Goal: Information Seeking & Learning: Find specific fact

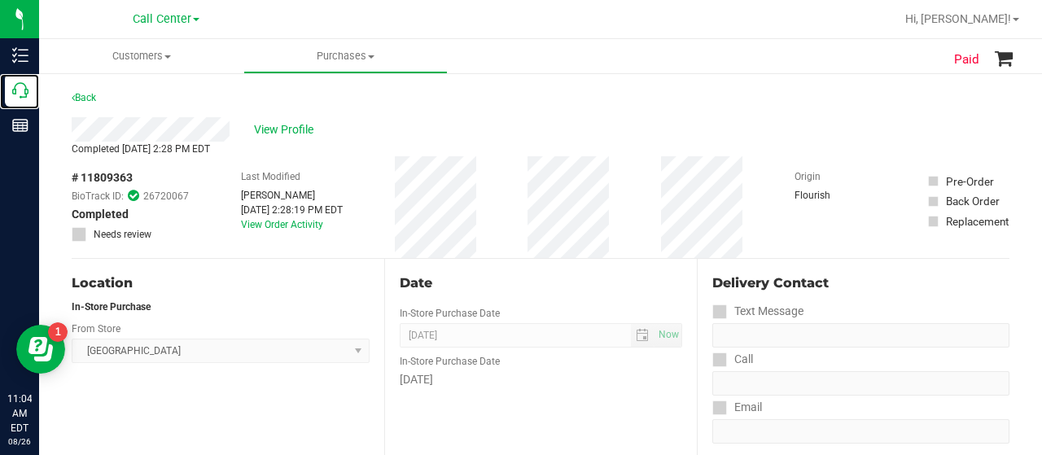
click at [11, 94] on div "Call Center" at bounding box center [22, 90] width 34 height 33
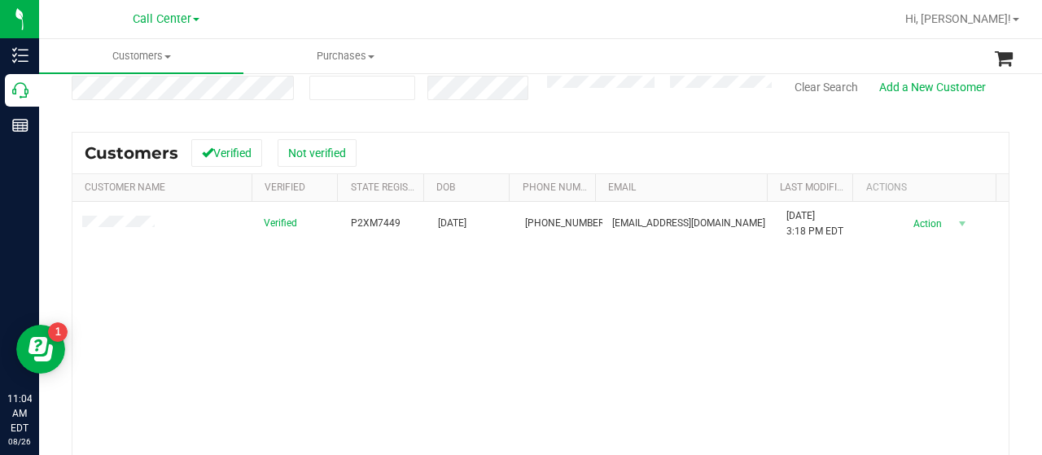
scroll to position [164, 0]
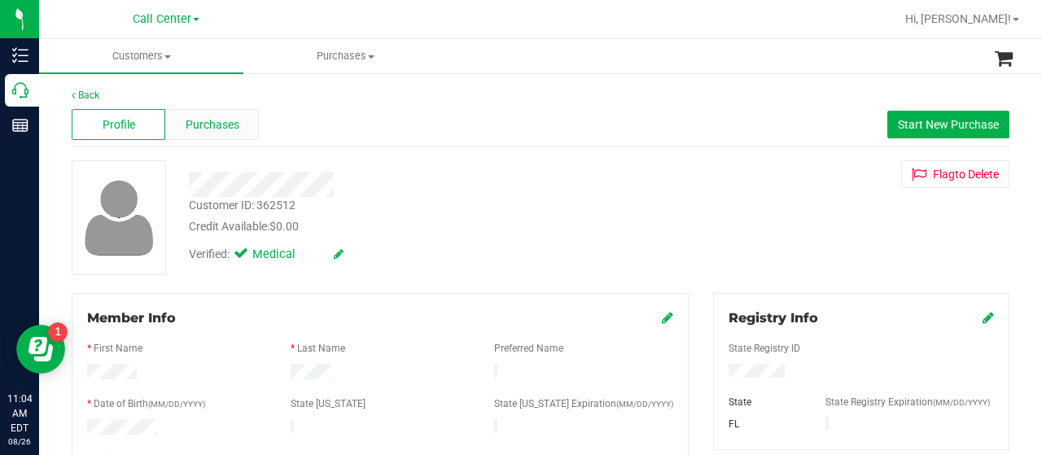
click at [208, 125] on span "Purchases" at bounding box center [213, 124] width 54 height 17
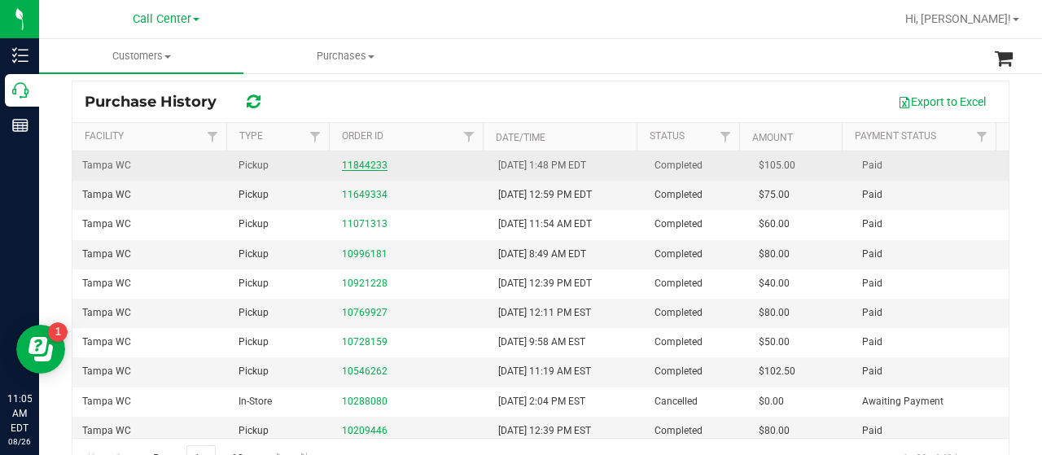
click at [365, 166] on link "11844233" at bounding box center [365, 165] width 46 height 11
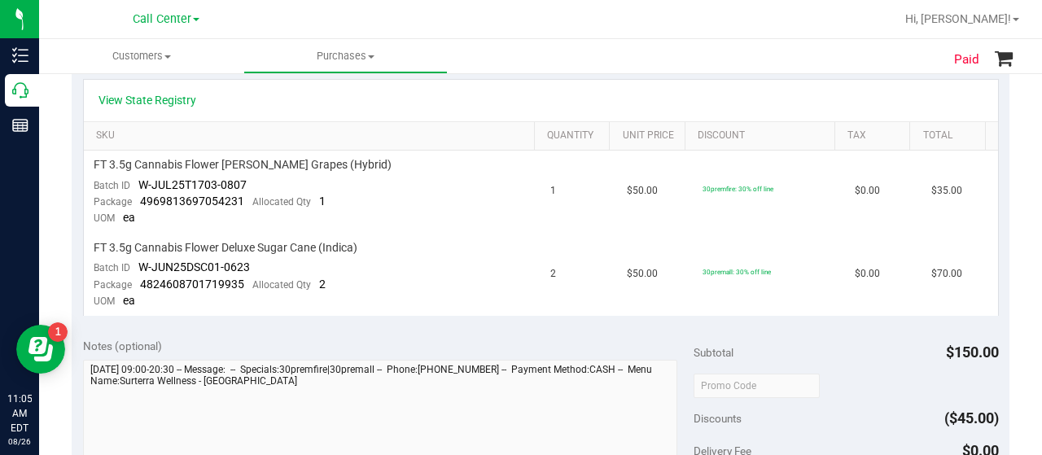
scroll to position [392, 0]
drag, startPoint x: 347, startPoint y: 164, endPoint x: 106, endPoint y: 149, distance: 241.4
click at [106, 150] on td "FT 3.5g Cannabis Flower Gaspar's Grapes (Hybrid) Batch ID W-JUL25T1703-0807 Pac…" at bounding box center [313, 191] width 458 height 83
copy span "FT 3.5g Cannabis Flower [PERSON_NAME] Grapes (Hybrid)"
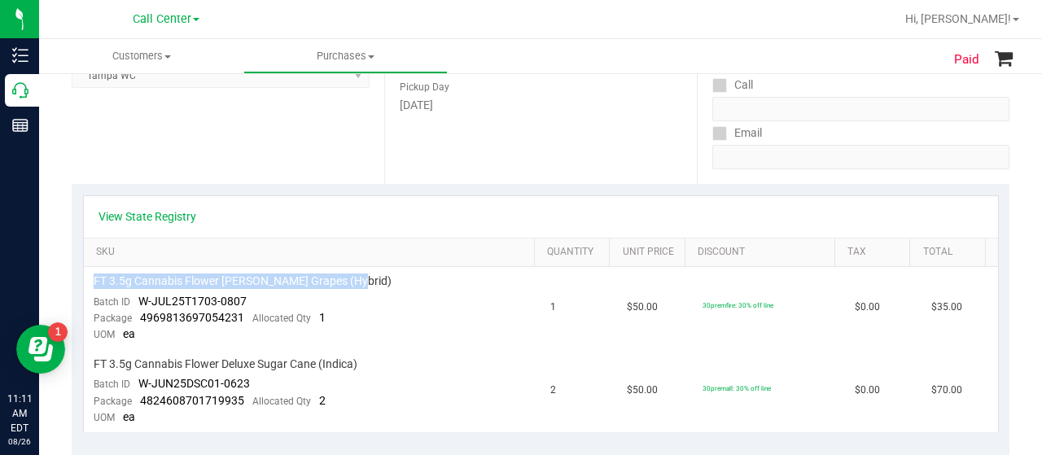
scroll to position [305, 0]
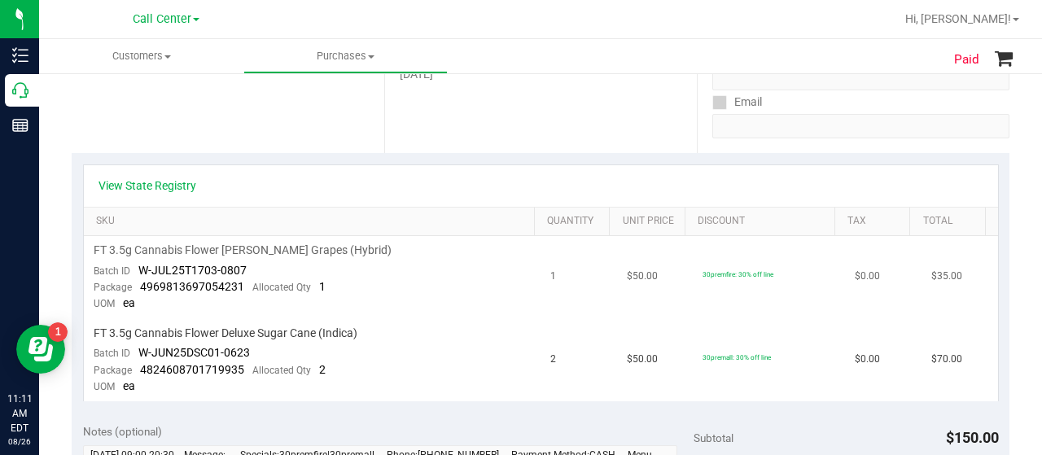
click at [248, 269] on td "FT 3.5g Cannabis Flower Gaspar's Grapes (Hybrid) Batch ID W-JUL25T1703-0807 Pac…" at bounding box center [313, 277] width 458 height 83
drag, startPoint x: 248, startPoint y: 269, endPoint x: 139, endPoint y: 271, distance: 108.3
click at [139, 271] on td "FT 3.5g Cannabis Flower Gaspar's Grapes (Hybrid) Batch ID W-JUL25T1703-0807 Pac…" at bounding box center [313, 277] width 458 height 83
copy span "W-JUL25T1703-0807"
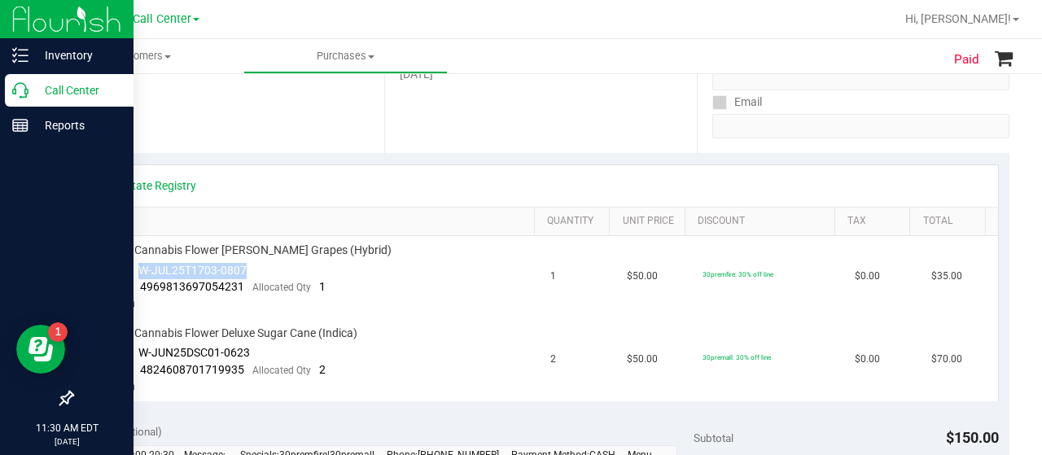
click at [30, 95] on p "Call Center" at bounding box center [77, 91] width 98 height 20
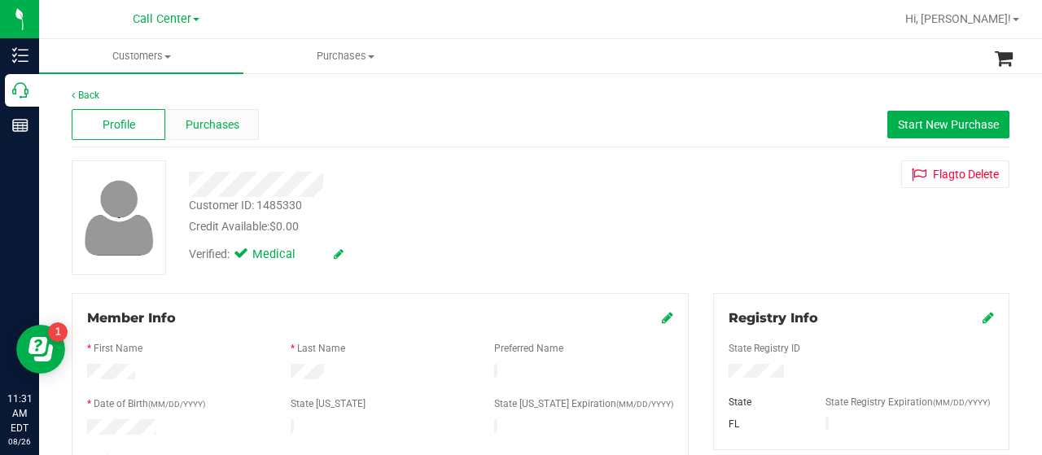
click at [202, 120] on span "Purchases" at bounding box center [213, 124] width 54 height 17
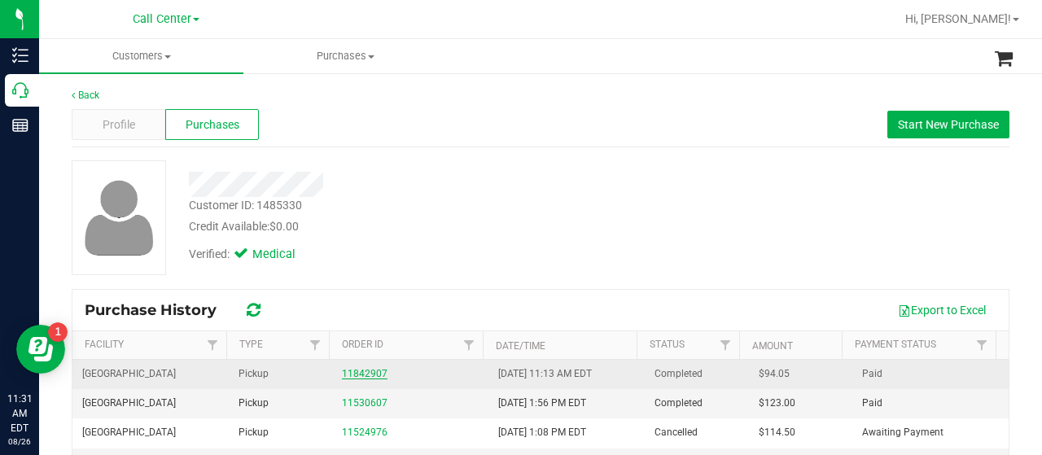
click at [372, 372] on link "11842907" at bounding box center [365, 373] width 46 height 11
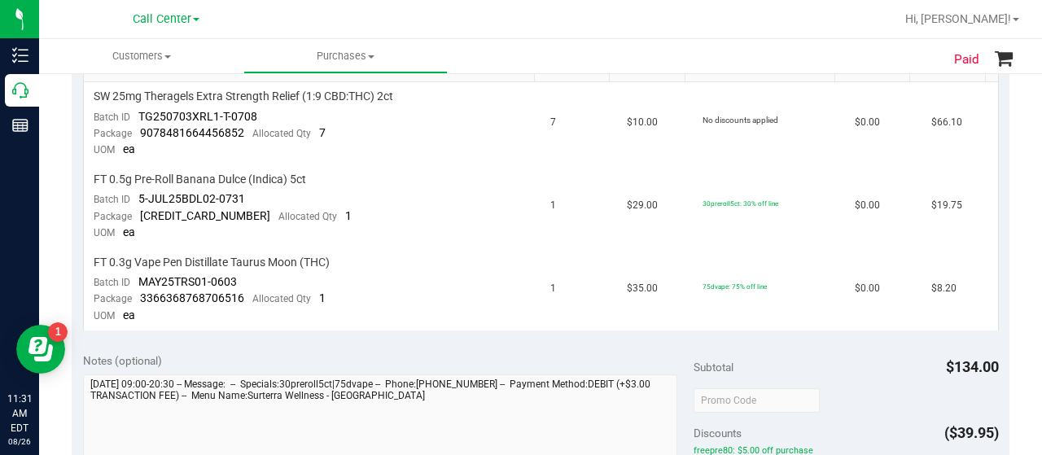
scroll to position [412, 0]
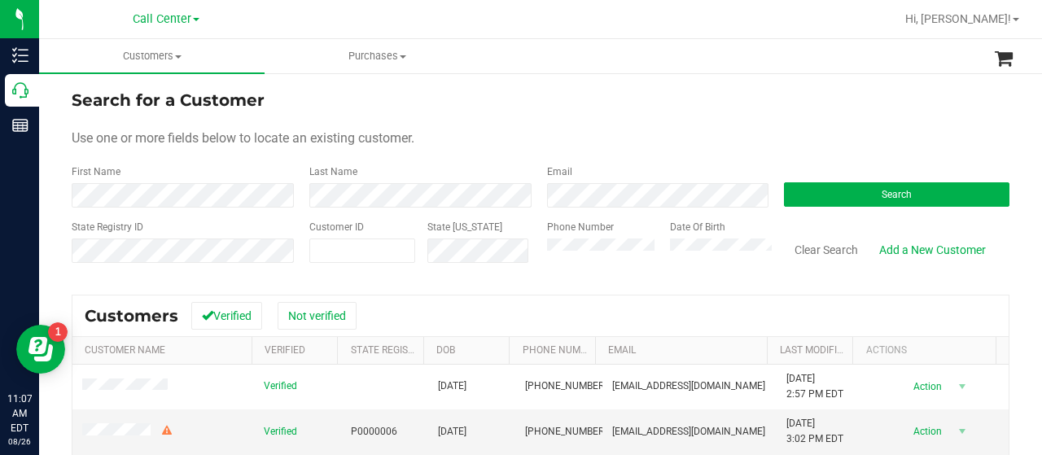
click at [199, 18] on span at bounding box center [196, 19] width 7 height 3
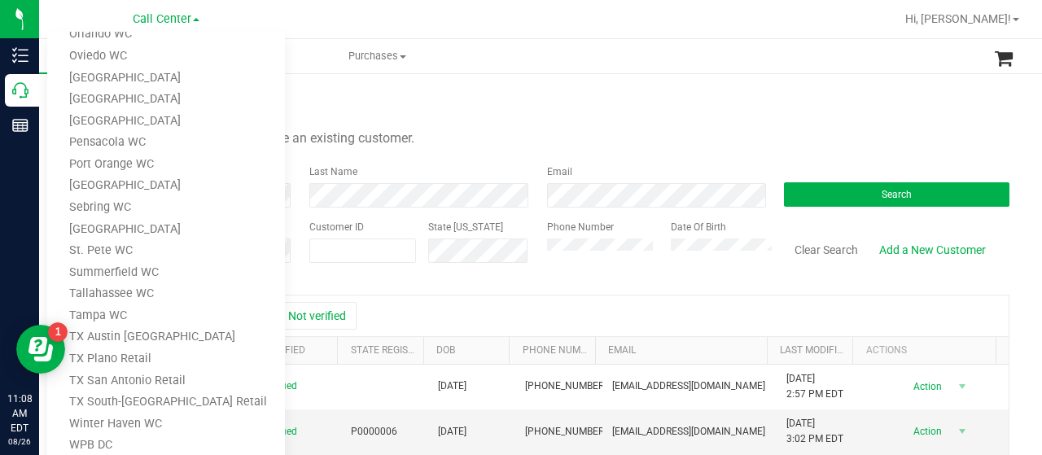
scroll to position [692, 0]
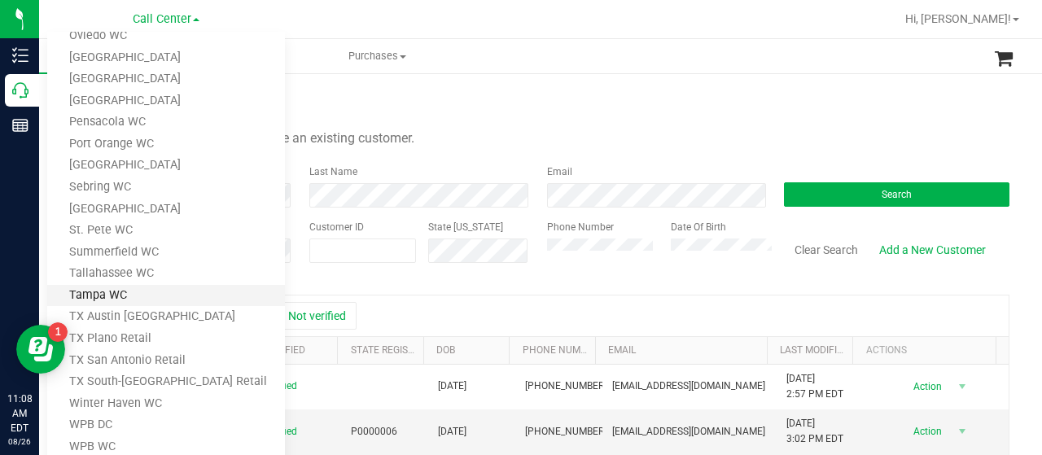
click at [122, 297] on link "Tampa WC" at bounding box center [166, 296] width 238 height 22
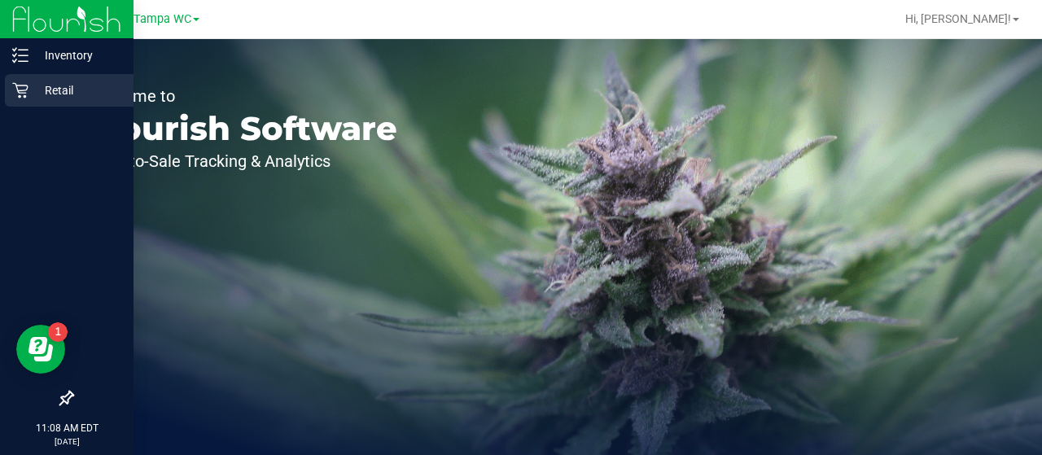
click at [30, 93] on p "Retail" at bounding box center [77, 91] width 98 height 20
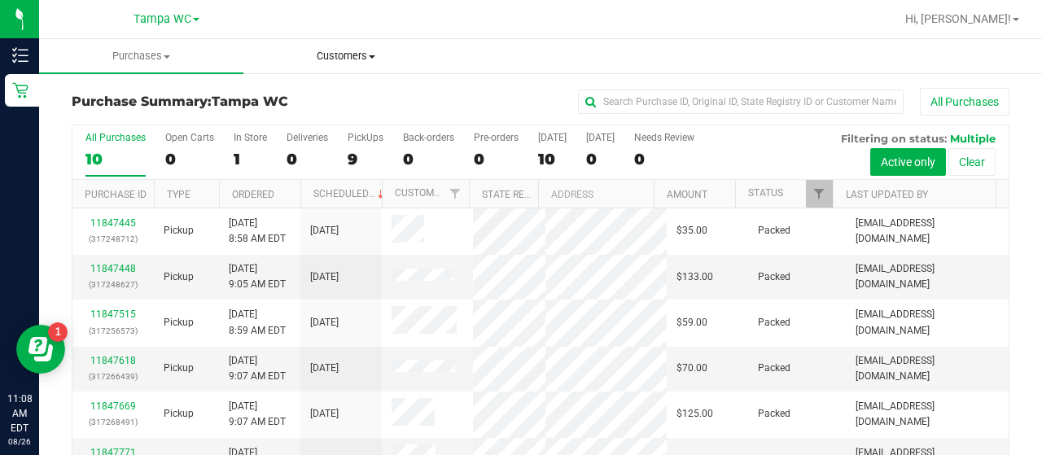
click at [360, 57] on span "Customers" at bounding box center [345, 56] width 203 height 15
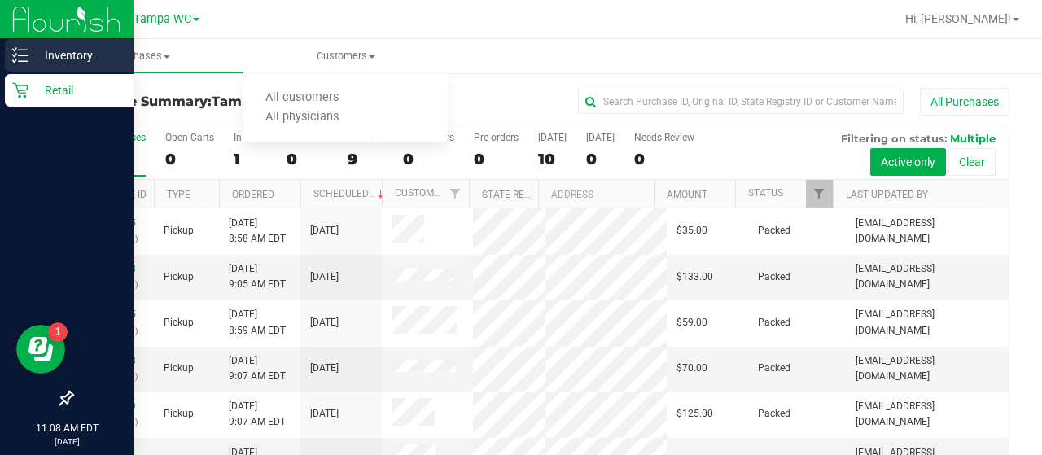
click at [44, 56] on p "Inventory" at bounding box center [77, 56] width 98 height 20
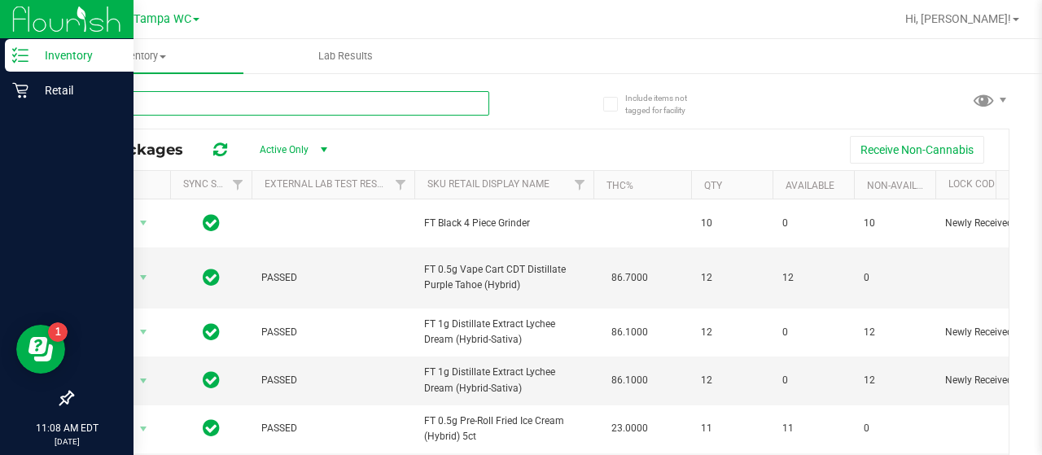
click at [301, 106] on input "text" at bounding box center [281, 103] width 418 height 24
paste input "FT 3.5g Cannabis Flower [PERSON_NAME] Grapes (Hybrid)"
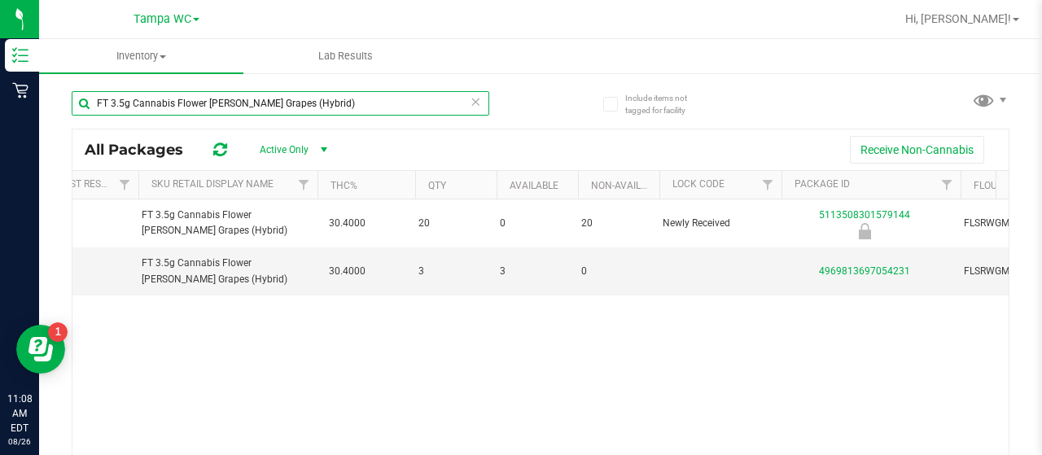
scroll to position [0, 283]
type input "FT 3.5g Cannabis Flower [PERSON_NAME] Grapes (Hybrid)"
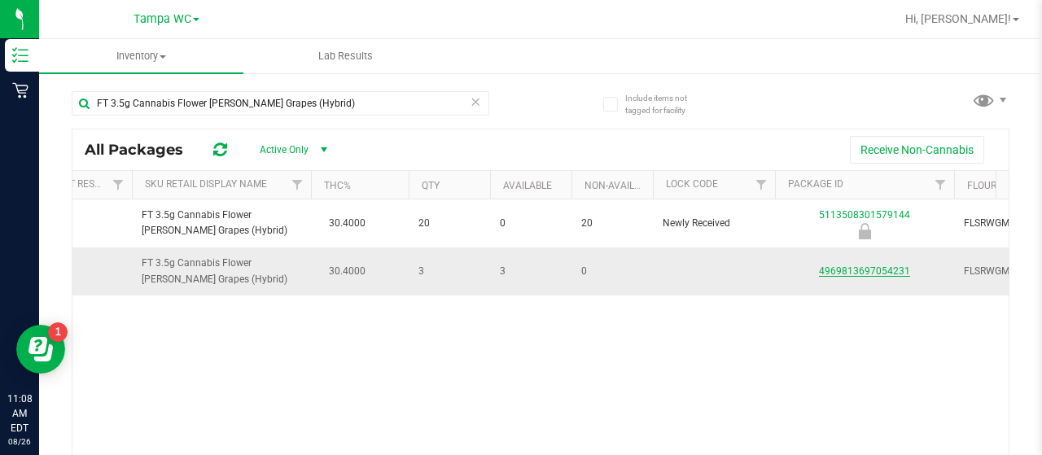
click at [887, 274] on link "4969813697054231" at bounding box center [864, 270] width 91 height 11
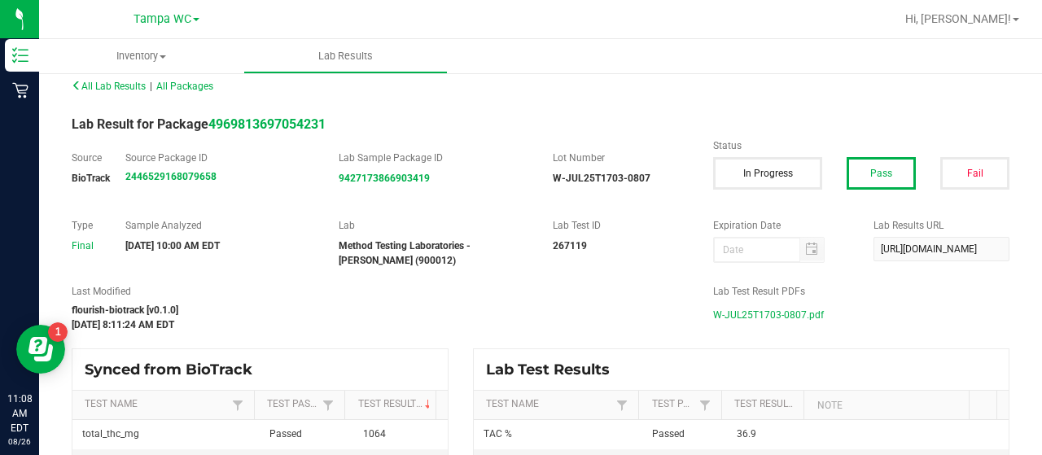
scroll to position [18, 0]
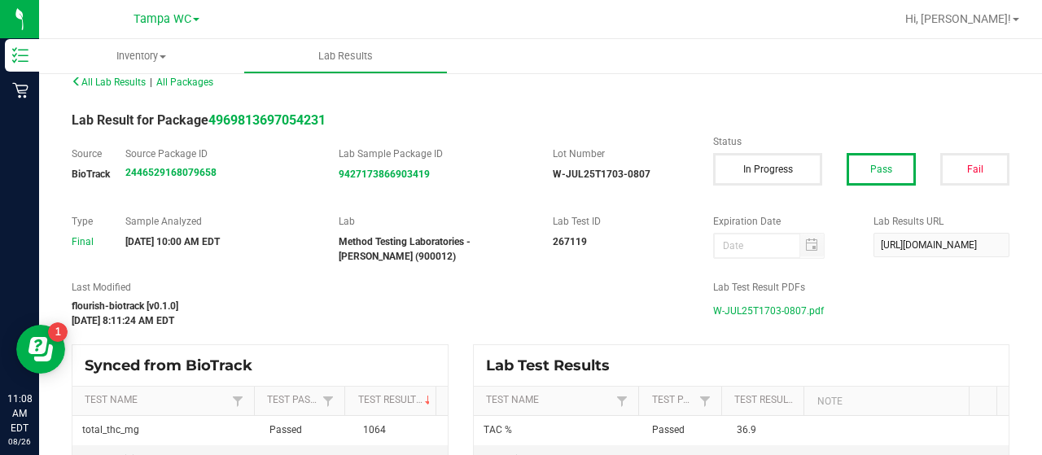
click at [782, 313] on span "W-JUL25T1703-0807.pdf" at bounding box center [768, 311] width 111 height 24
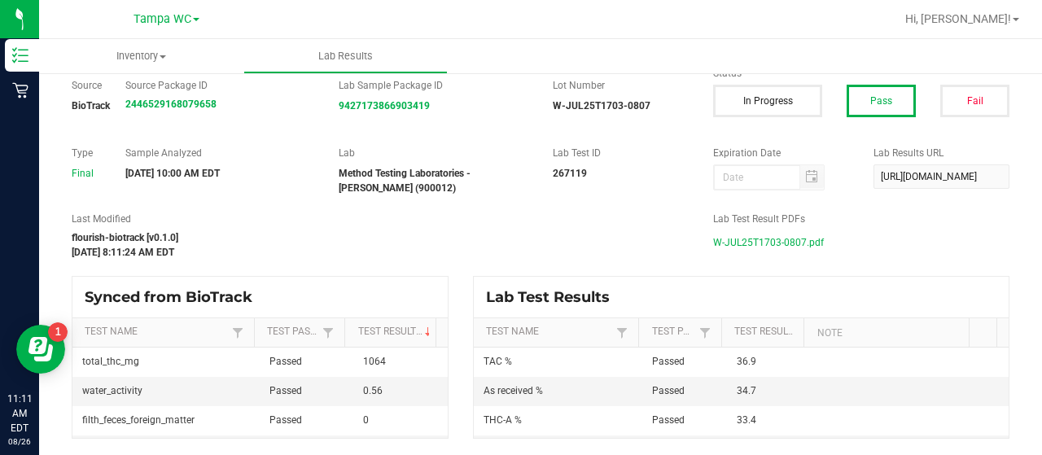
scroll to position [0, 0]
